Goal: Task Accomplishment & Management: Manage account settings

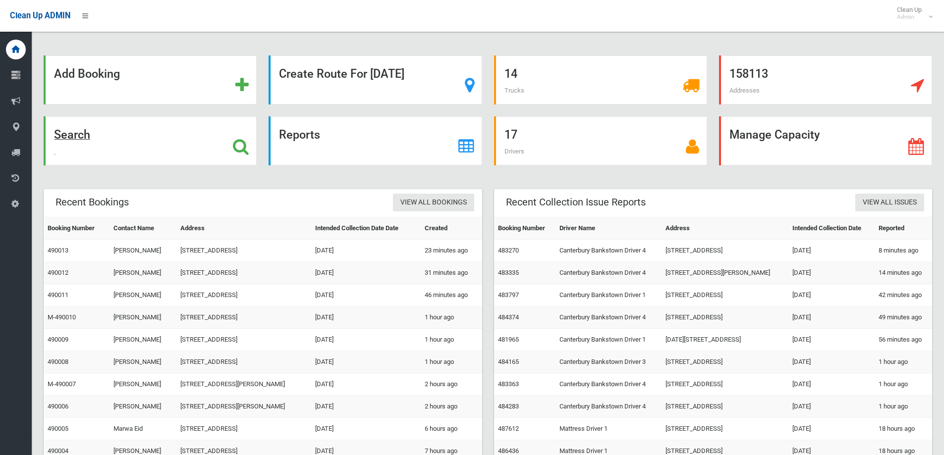
click at [241, 139] on icon at bounding box center [241, 146] width 16 height 17
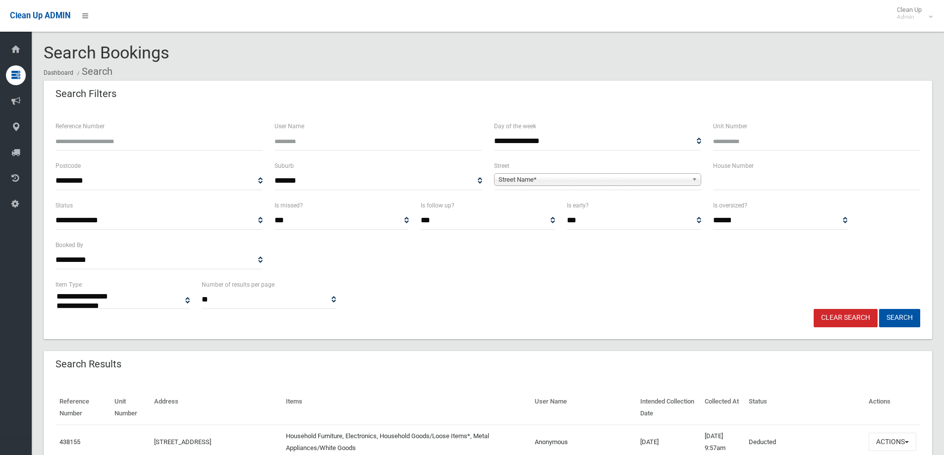
select select
click at [730, 181] on input "text" at bounding box center [816, 181] width 207 height 18
type input "***"
click at [692, 176] on b at bounding box center [696, 179] width 9 height 11
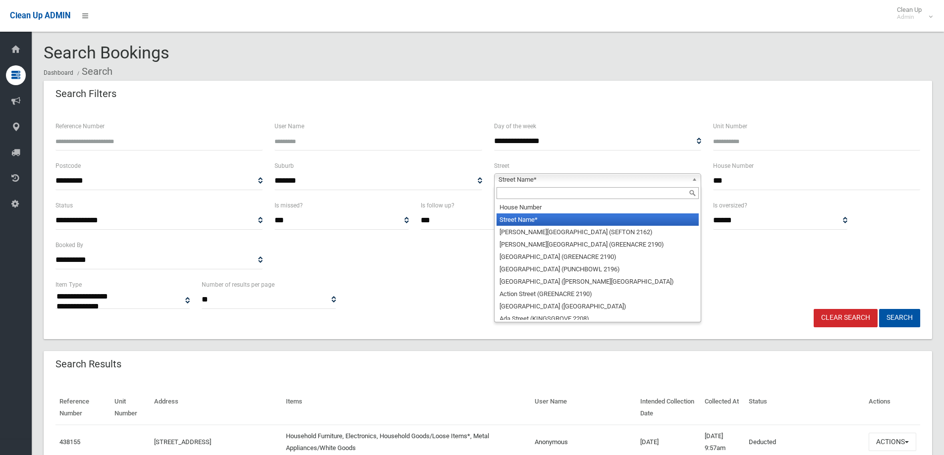
click at [617, 195] on input "text" at bounding box center [597, 193] width 202 height 12
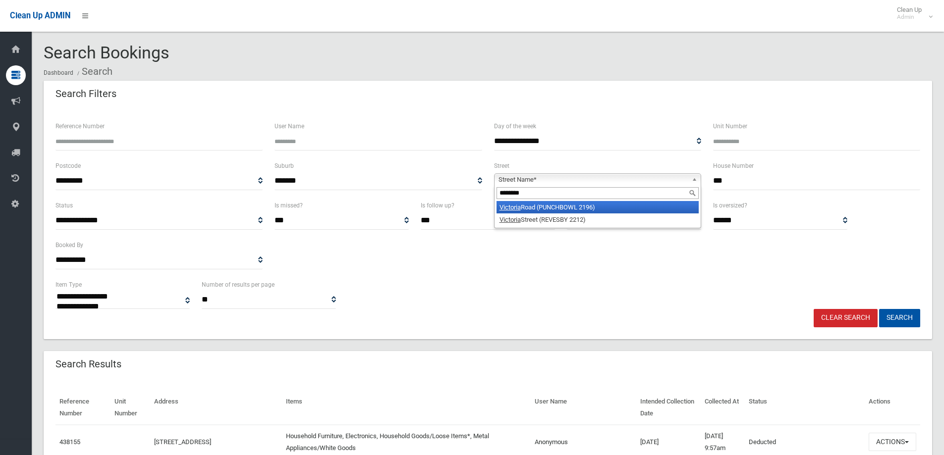
type input "********"
click at [607, 204] on li "Victoria Road (PUNCHBOWL 2196)" at bounding box center [597, 207] width 202 height 12
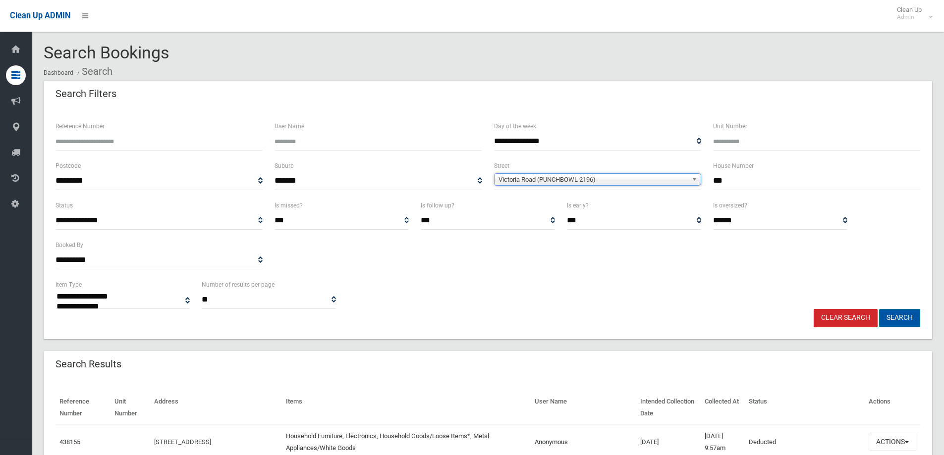
click at [899, 314] on button "Search" at bounding box center [899, 318] width 41 height 18
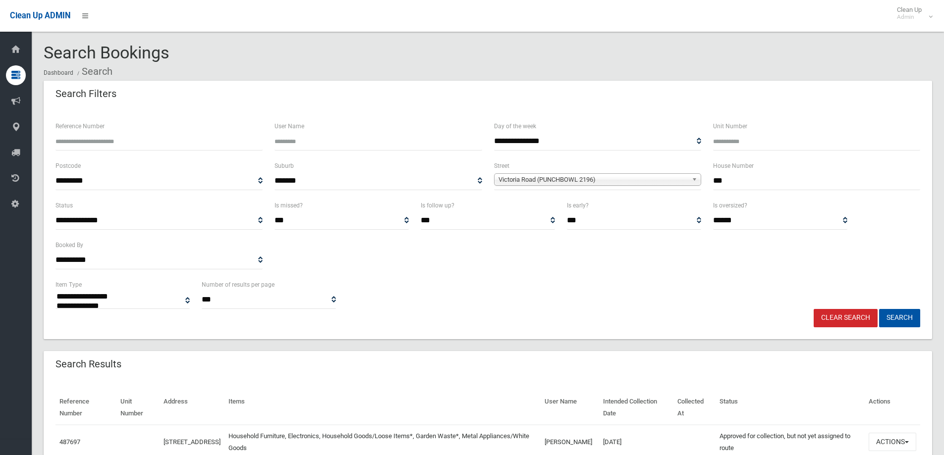
select select
click at [720, 310] on div "Clear Search Search" at bounding box center [488, 318] width 876 height 18
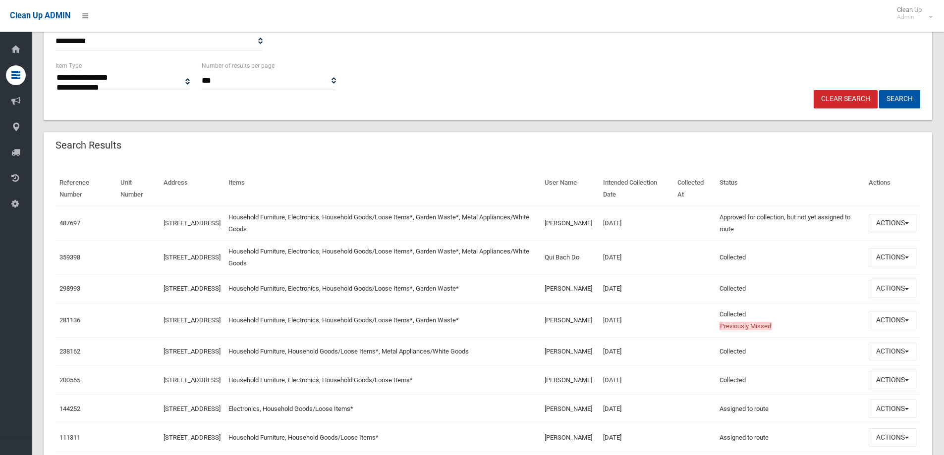
scroll to position [231, 0]
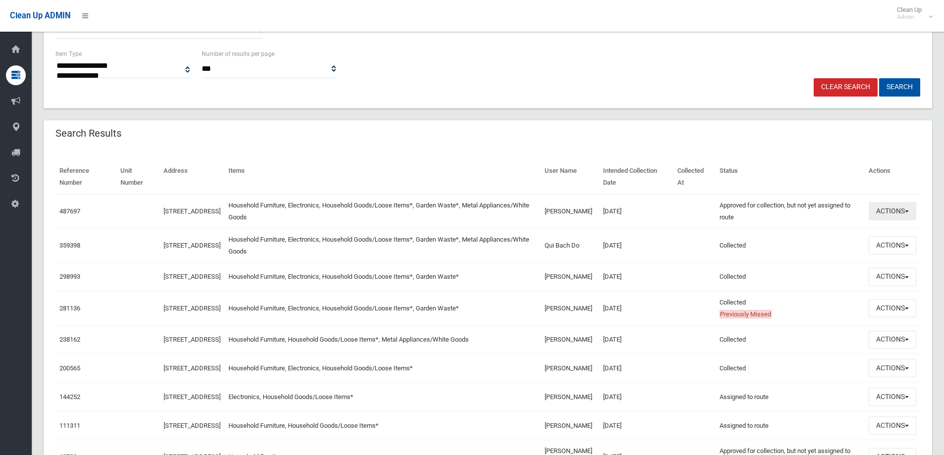
click at [908, 208] on button "Actions" at bounding box center [893, 211] width 48 height 18
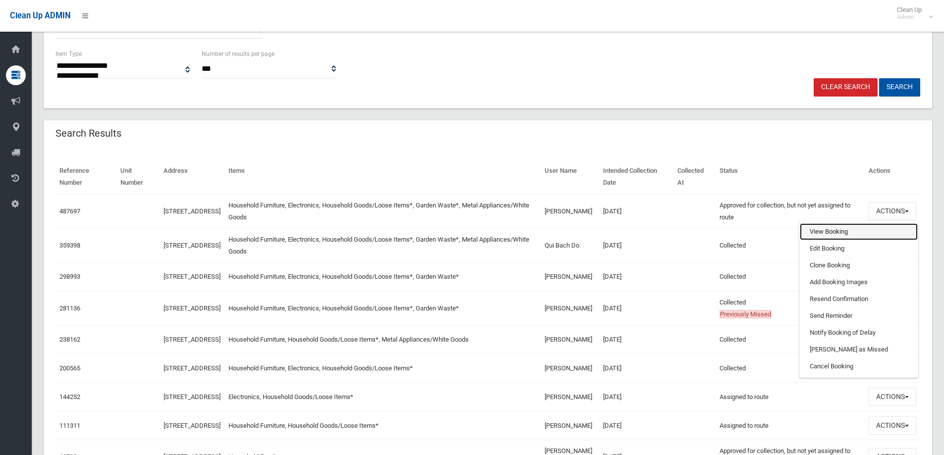
click at [825, 235] on link "View Booking" at bounding box center [859, 231] width 118 height 17
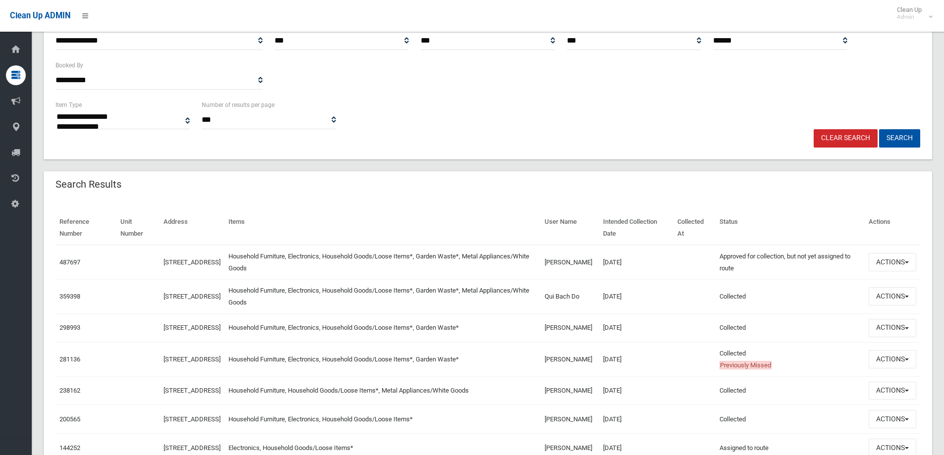
scroll to position [82, 0]
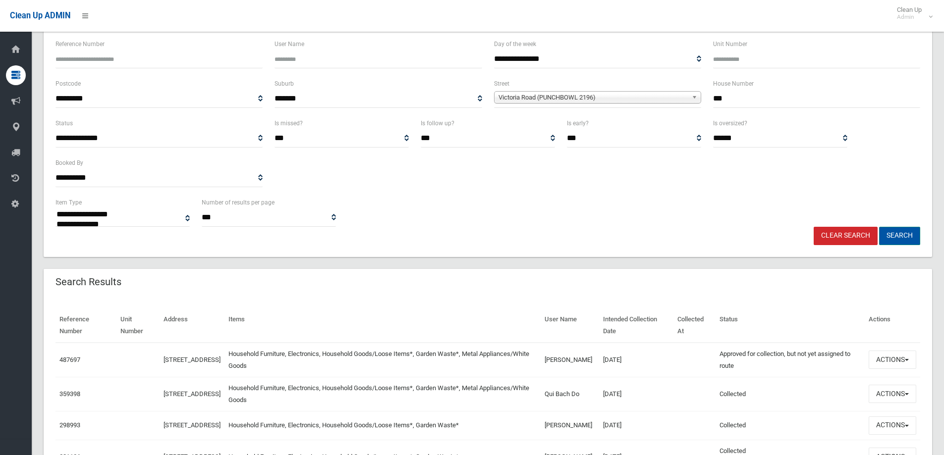
click at [905, 237] on button "Search" at bounding box center [899, 236] width 41 height 18
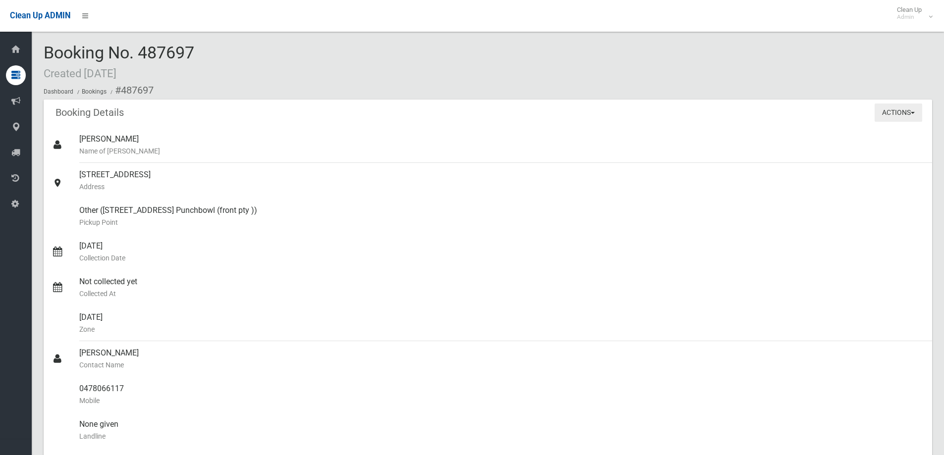
click at [915, 111] on button "Actions" at bounding box center [898, 113] width 48 height 18
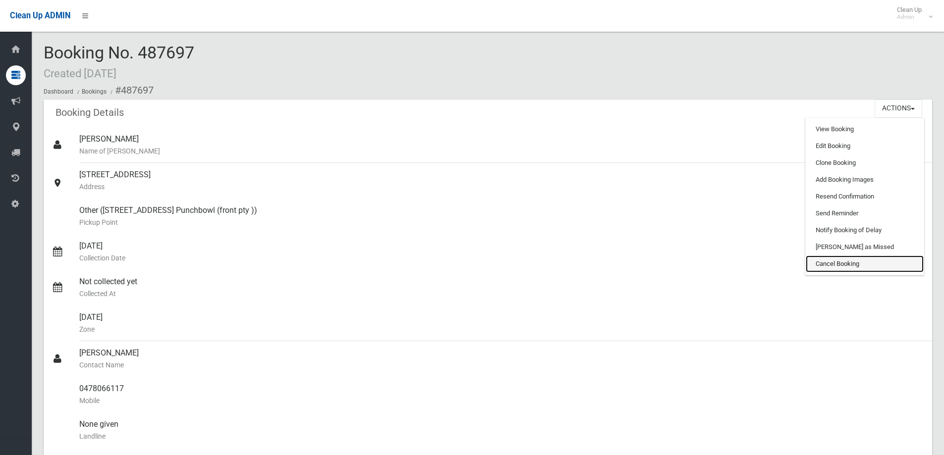
click at [862, 259] on link "Cancel Booking" at bounding box center [865, 264] width 118 height 17
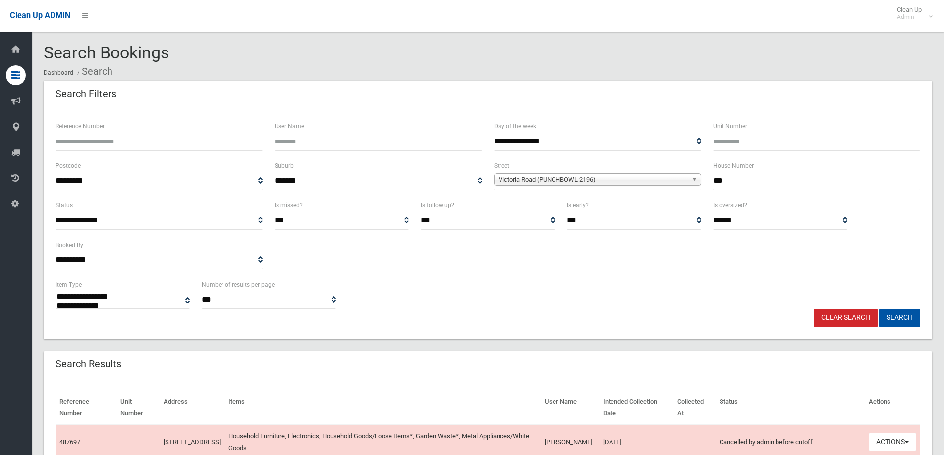
select select
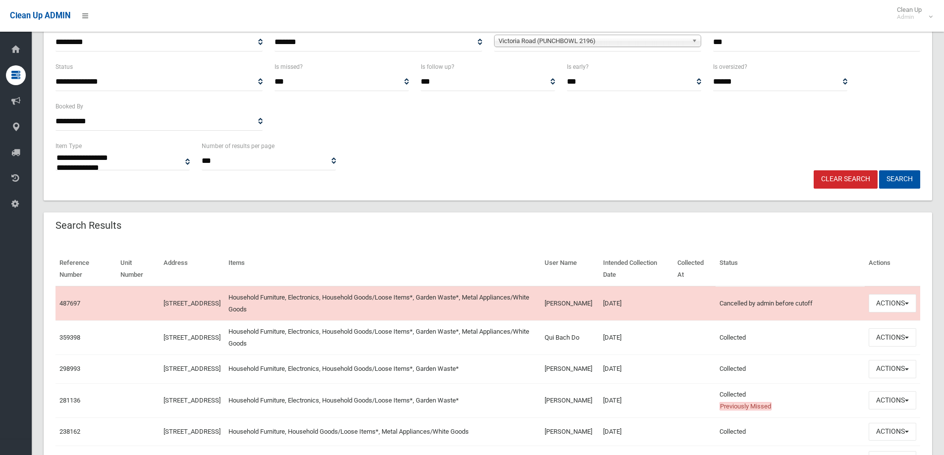
scroll to position [149, 0]
